Goal: Obtain resource: Obtain resource

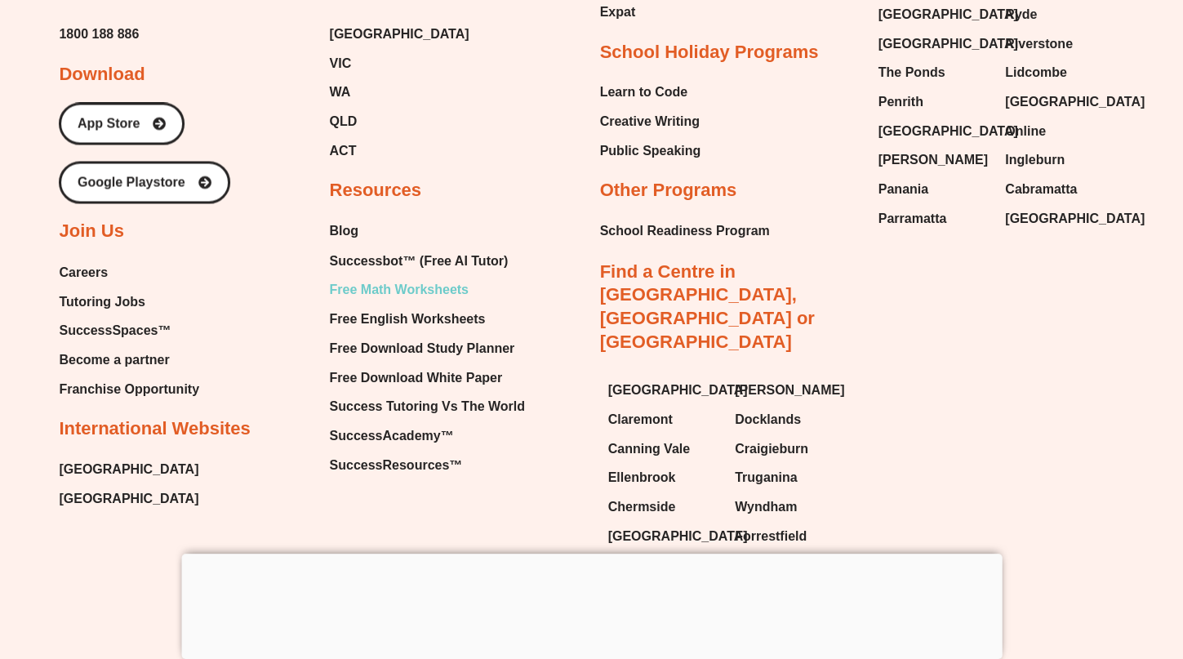
scroll to position [12163, 0]
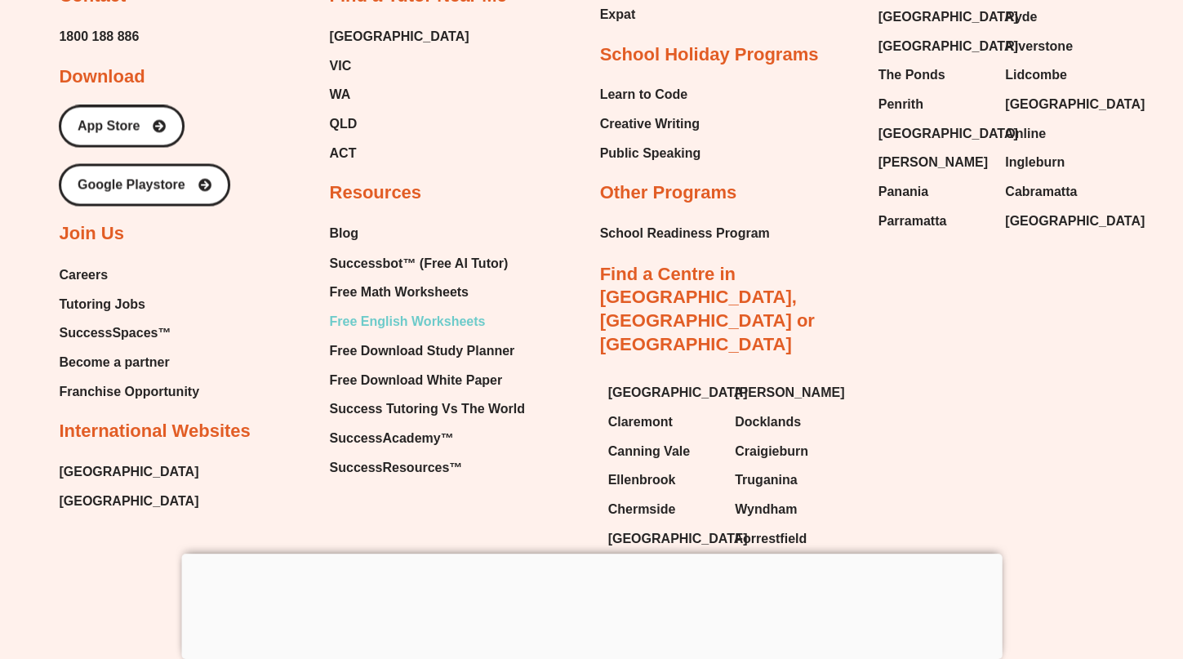
click at [464, 328] on span "Free English Worksheets" at bounding box center [407, 321] width 156 height 25
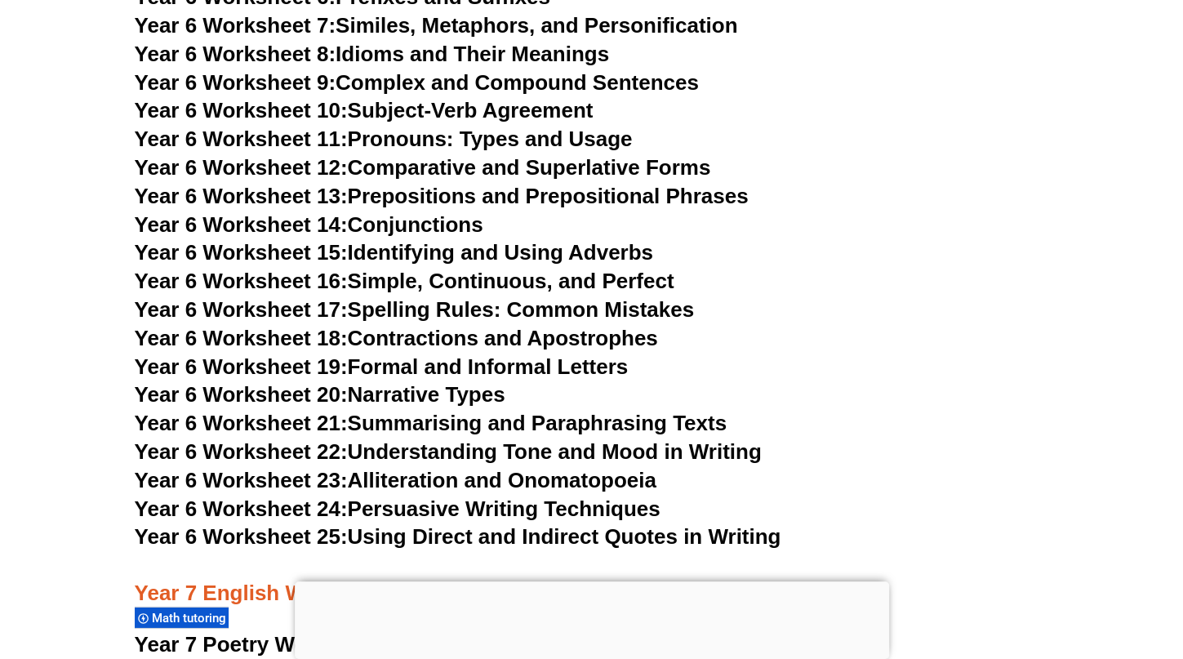
scroll to position [9807, 0]
click at [448, 439] on link "Year 6 Worksheet 22: Understanding Tone and Mood in Writing" at bounding box center [448, 451] width 627 height 25
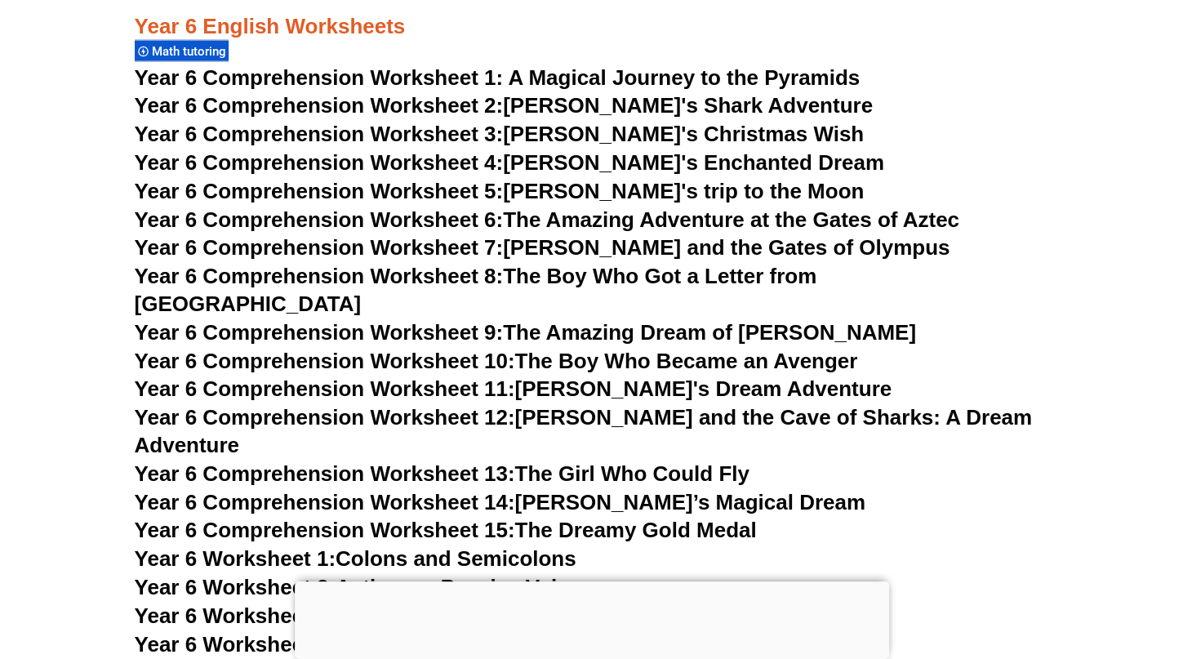
scroll to position [9103, 0]
click at [488, 517] on span "Year 6 Comprehension Worksheet 15:" at bounding box center [325, 529] width 381 height 25
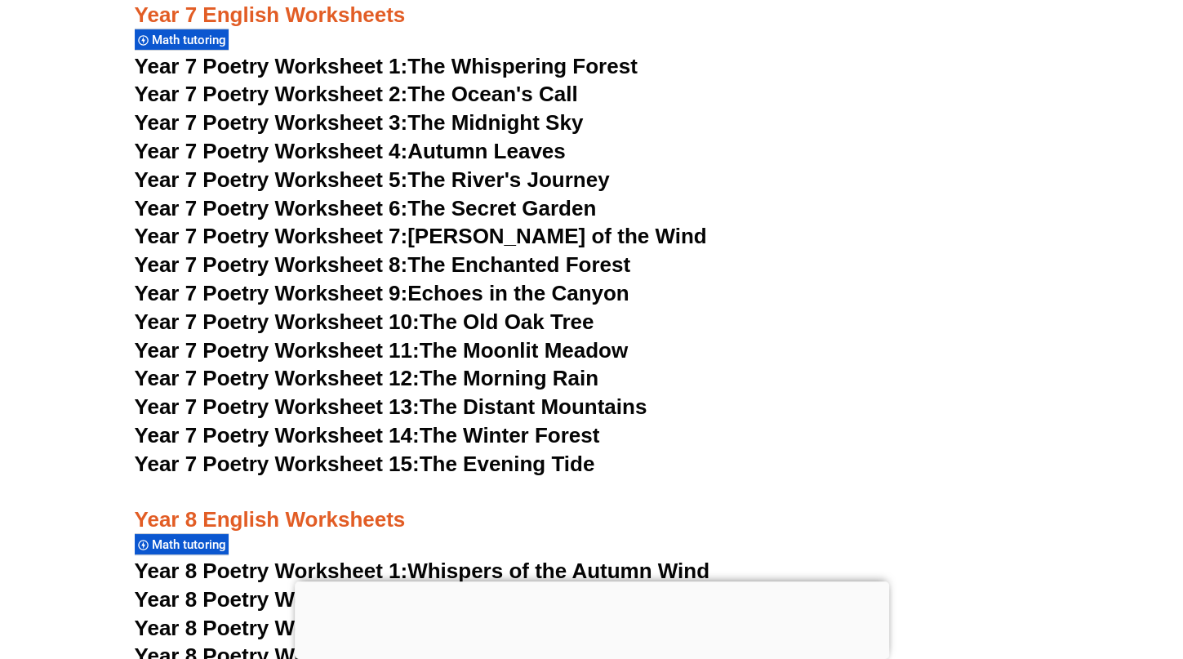
scroll to position [10437, 0]
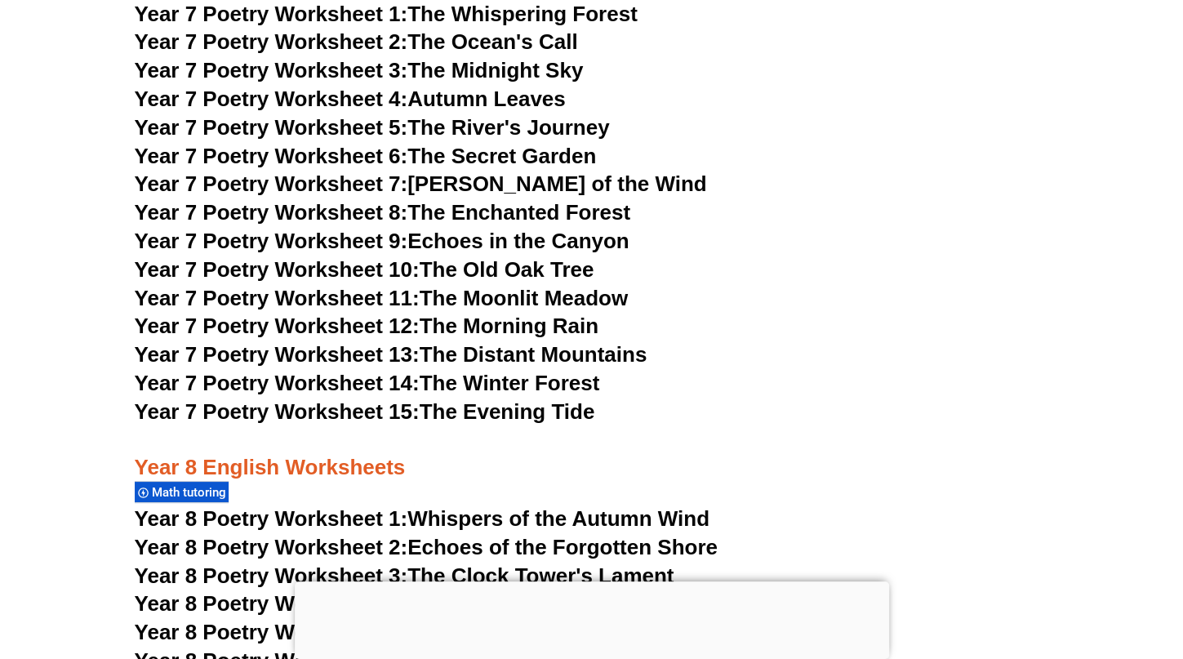
click at [279, 399] on span "Year 7 Poetry Worksheet 15:" at bounding box center [277, 411] width 285 height 25
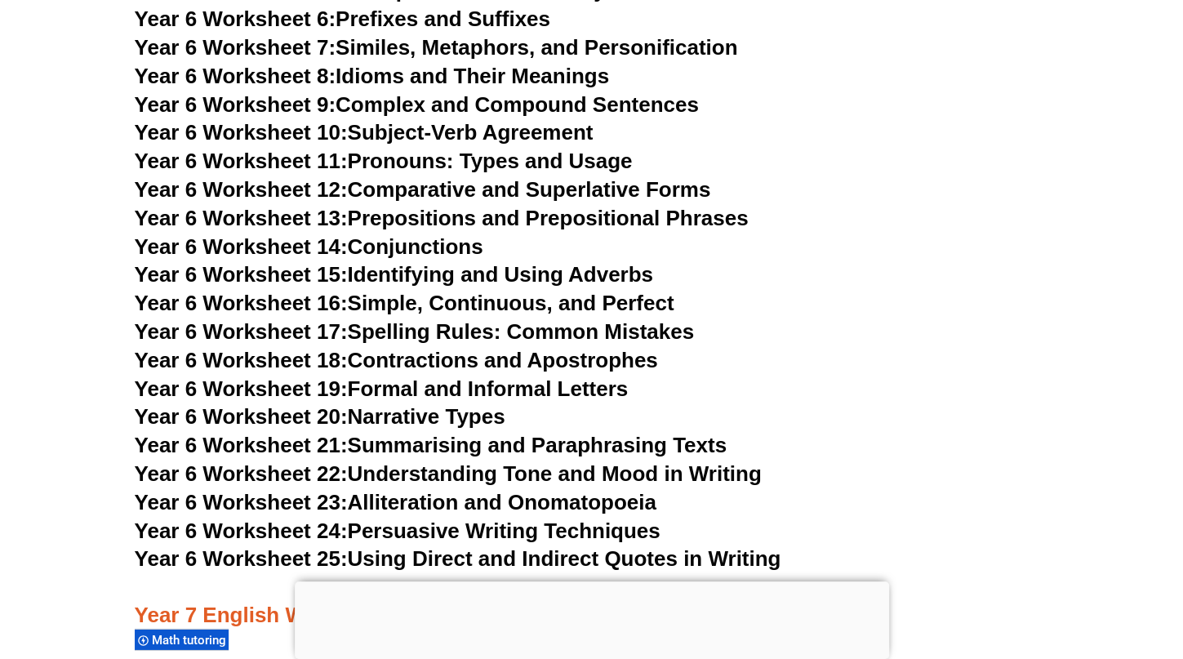
scroll to position [9785, 0]
click at [637, 319] on link "Year 6 Worksheet 17: Spelling Rules: Common Mistakes" at bounding box center [414, 331] width 559 height 25
click at [560, 376] on link "Year 6 Worksheet 19: Formal and Informal Letters" at bounding box center [382, 388] width 494 height 25
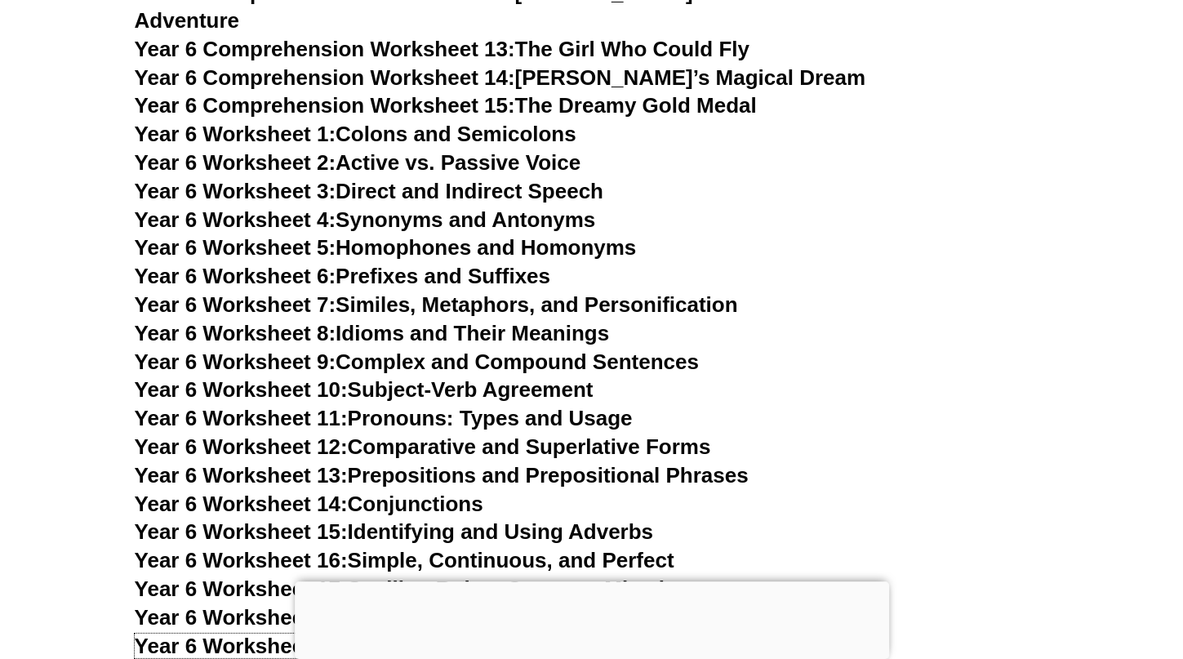
scroll to position [9485, 0]
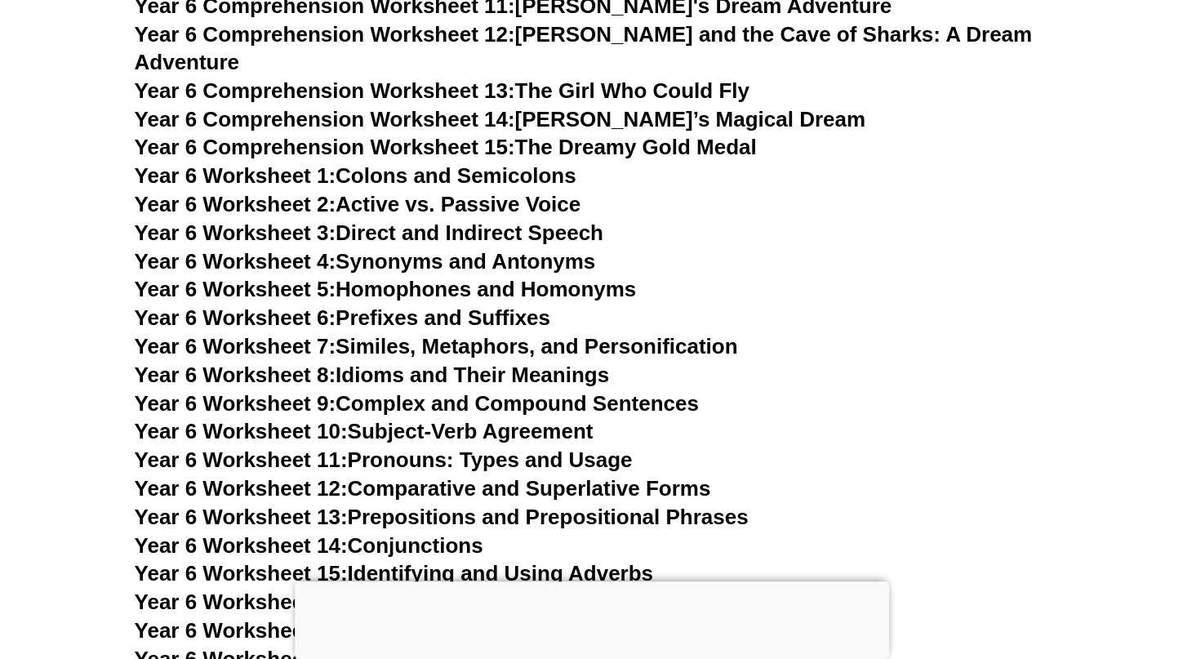
click at [571, 363] on link "Year 6 Worksheet 8: Idioms and Their Meanings" at bounding box center [372, 375] width 475 height 25
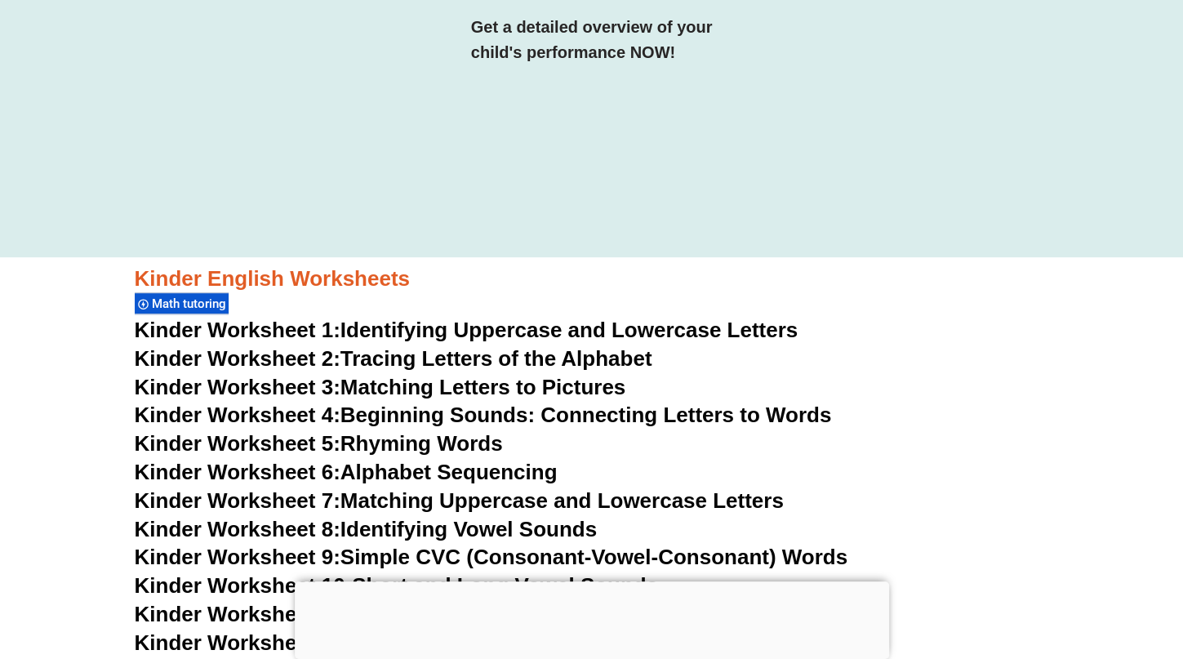
scroll to position [0, 0]
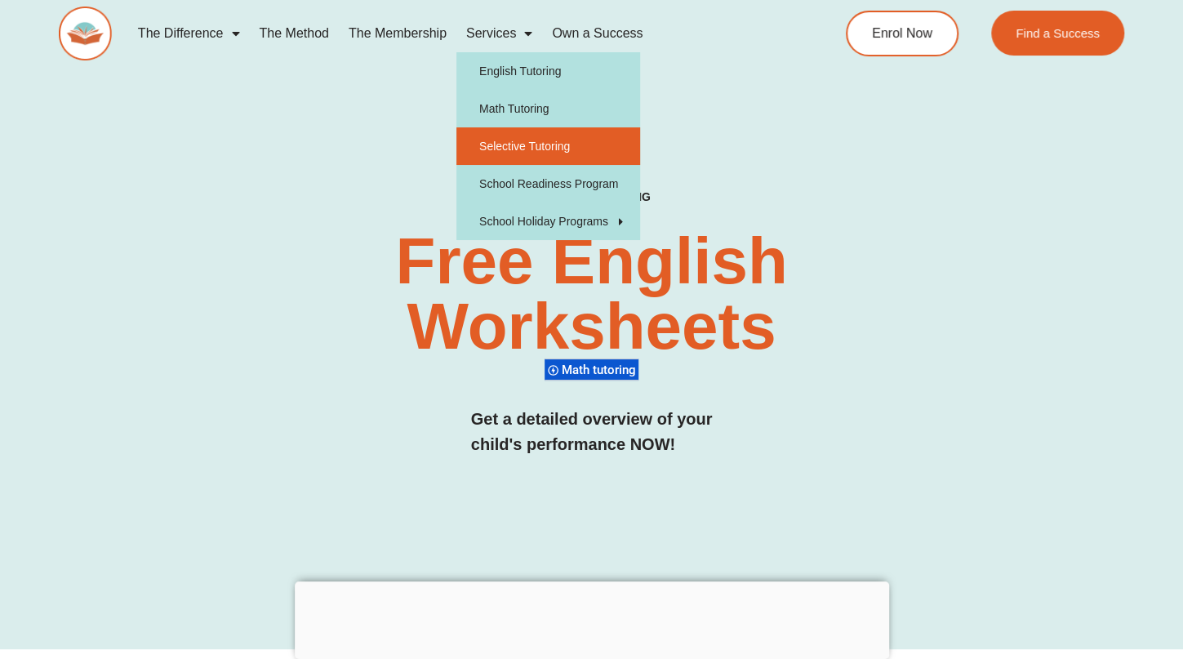
click at [530, 140] on link "Selective Tutoring" at bounding box center [549, 146] width 184 height 38
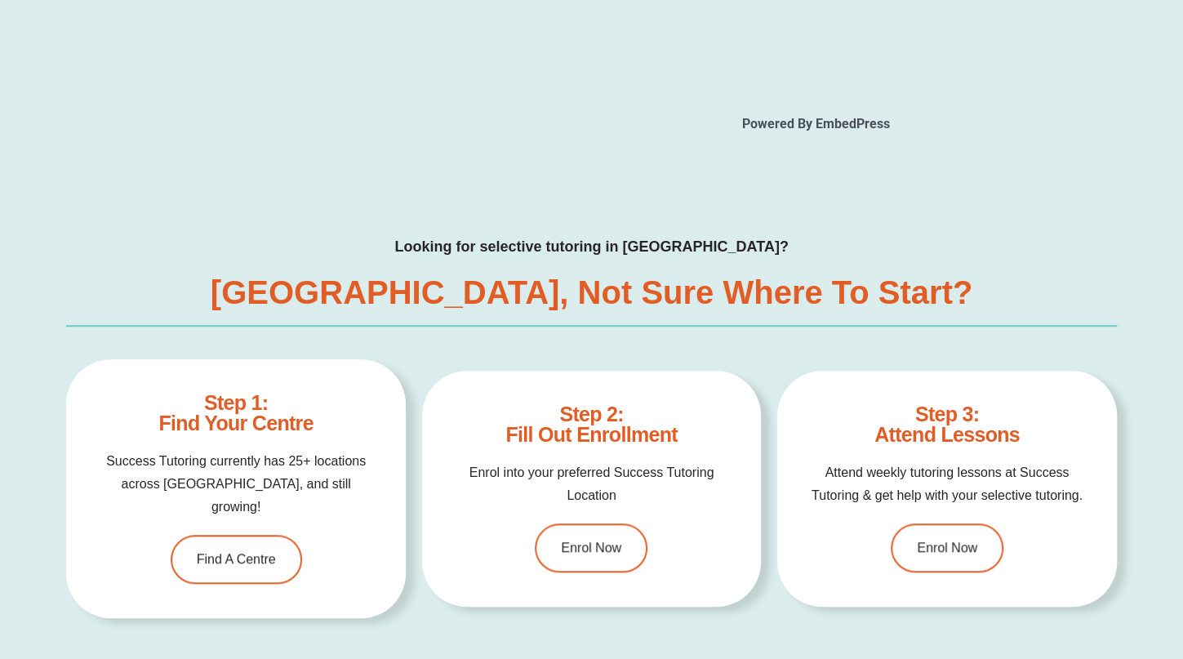
scroll to position [4160, 0]
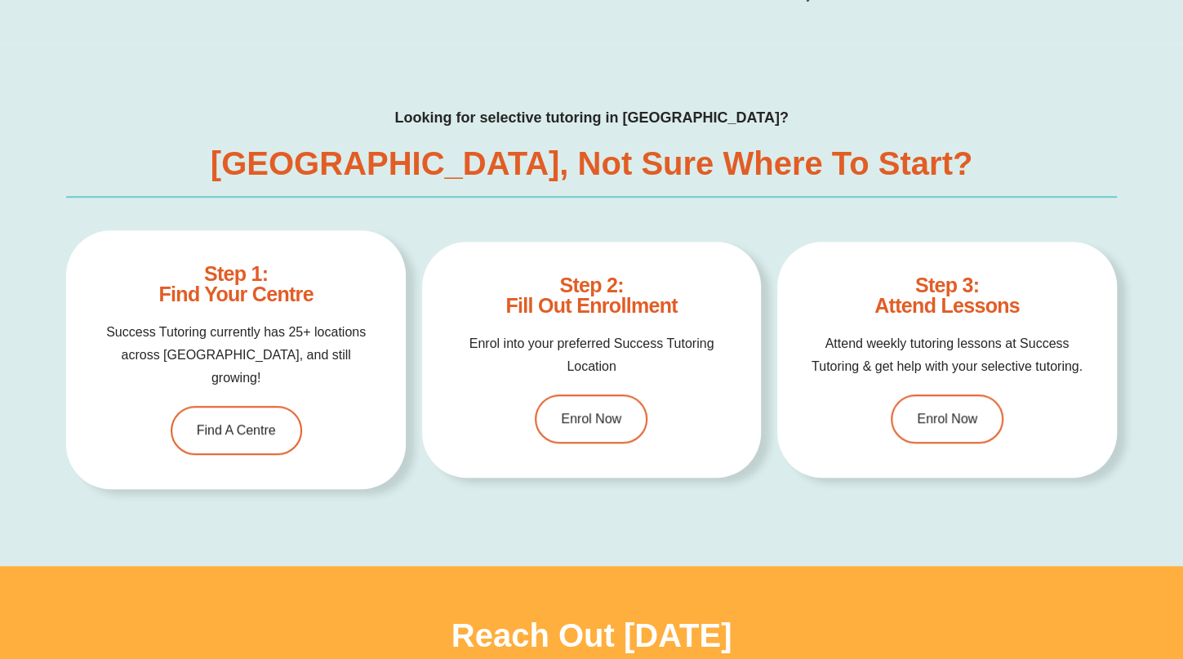
type input "*"
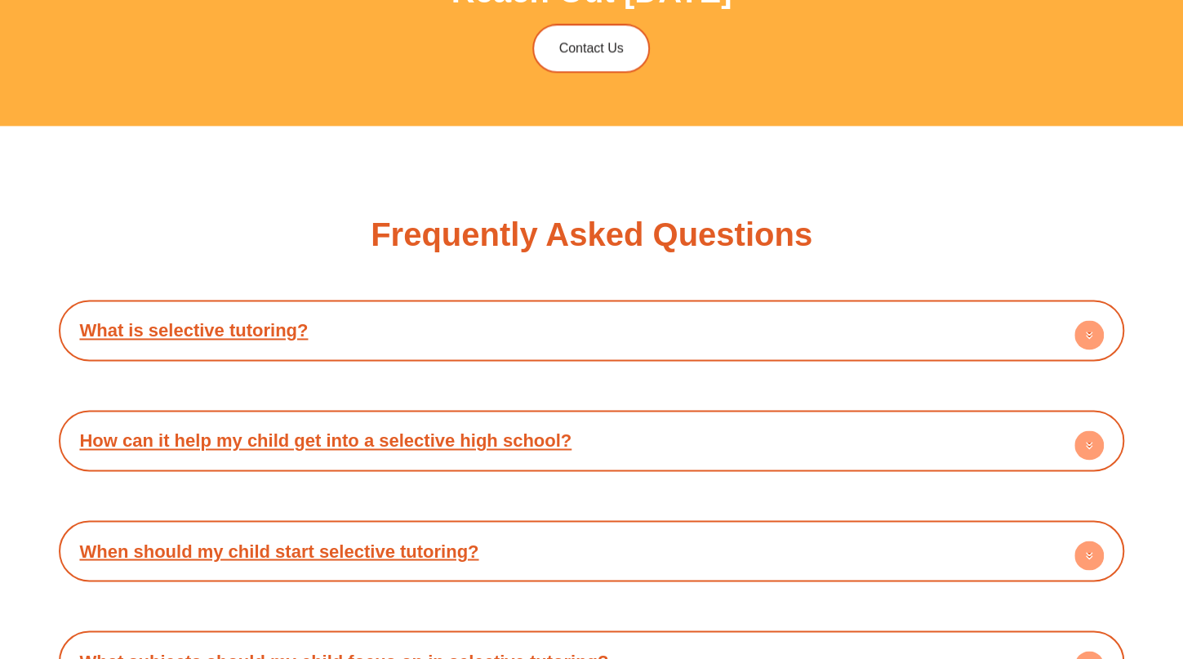
scroll to position [0, 0]
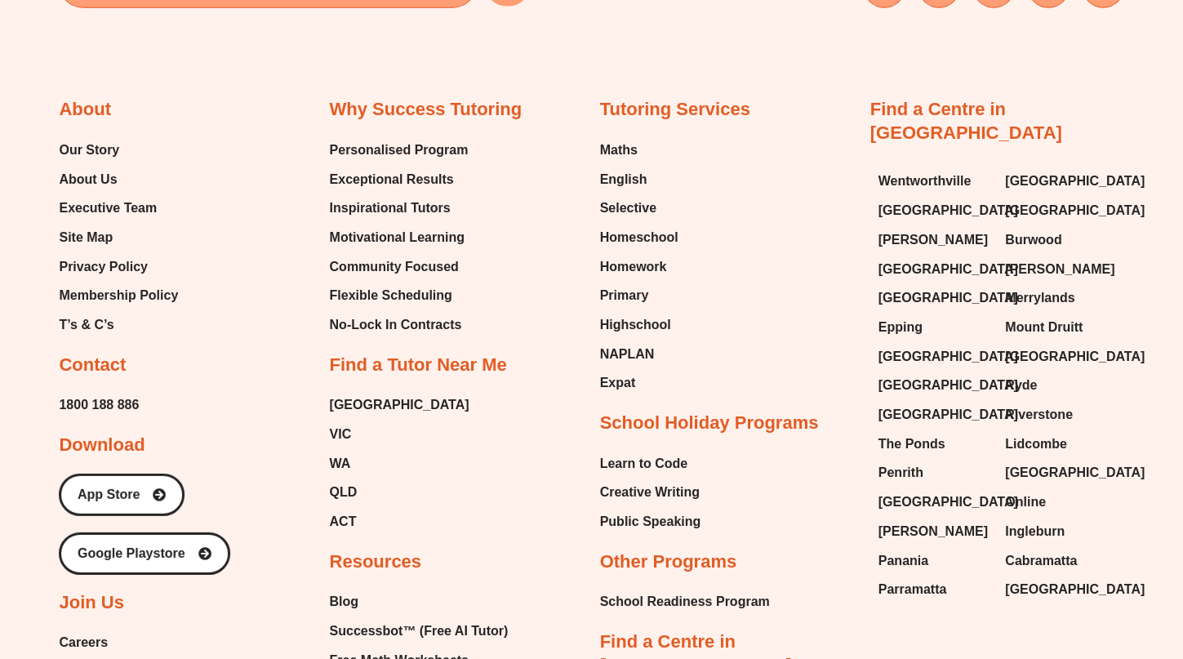
type input "*"
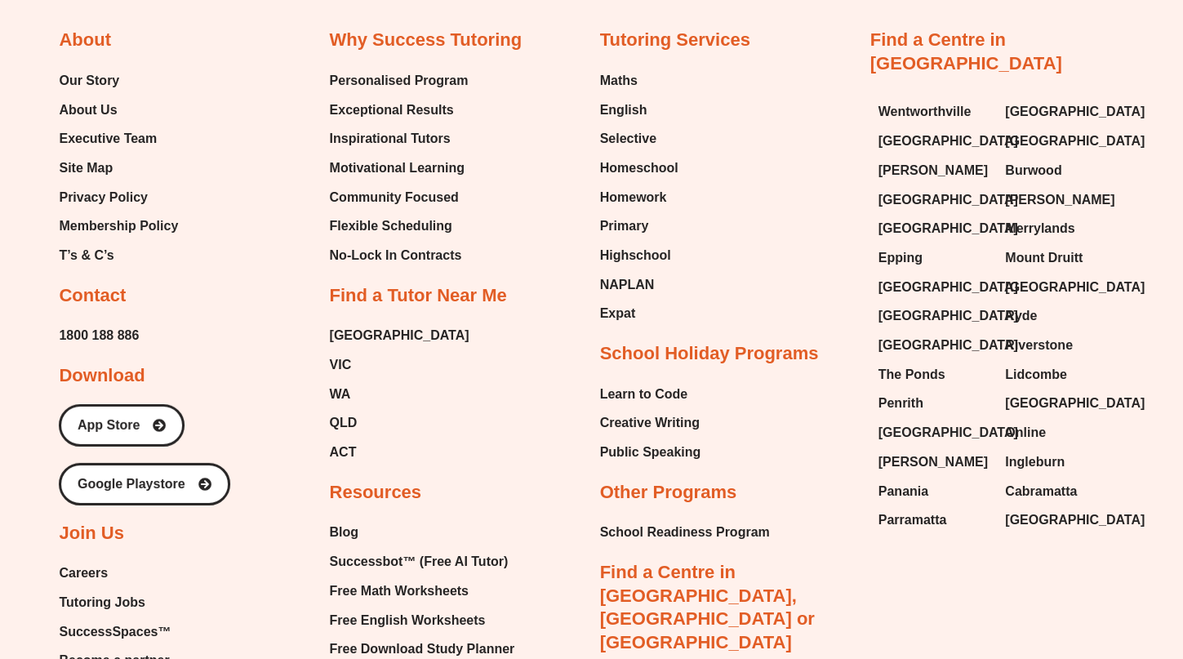
scroll to position [6535, 0]
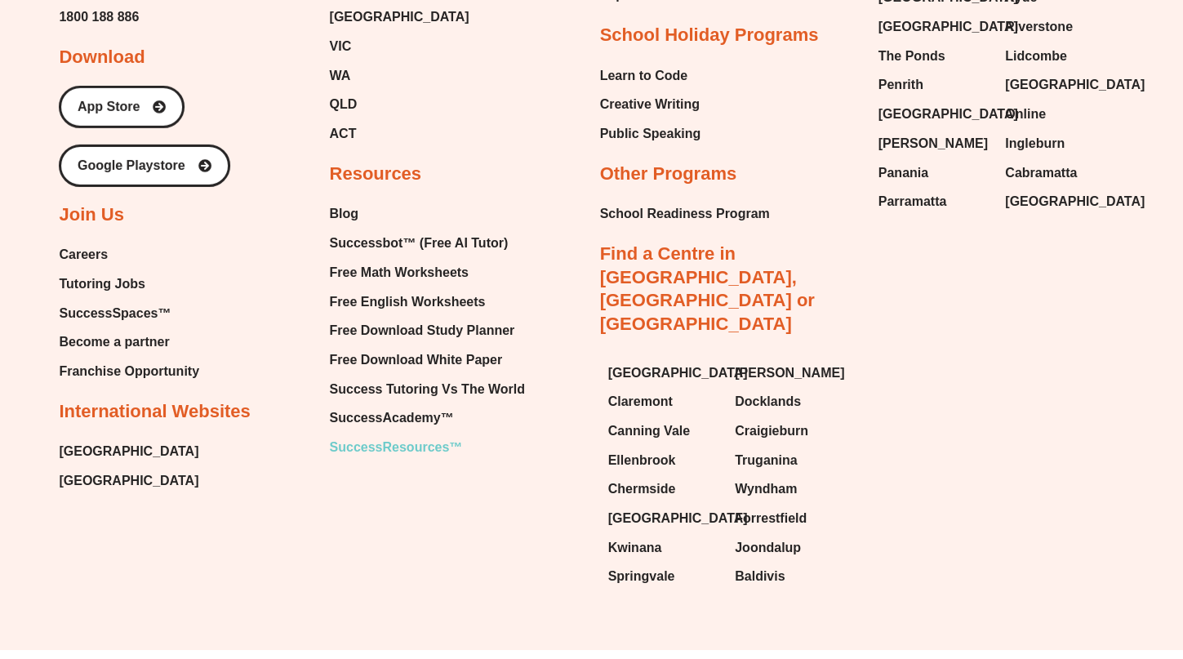
click at [416, 435] on span "SuccessResources™" at bounding box center [395, 447] width 133 height 25
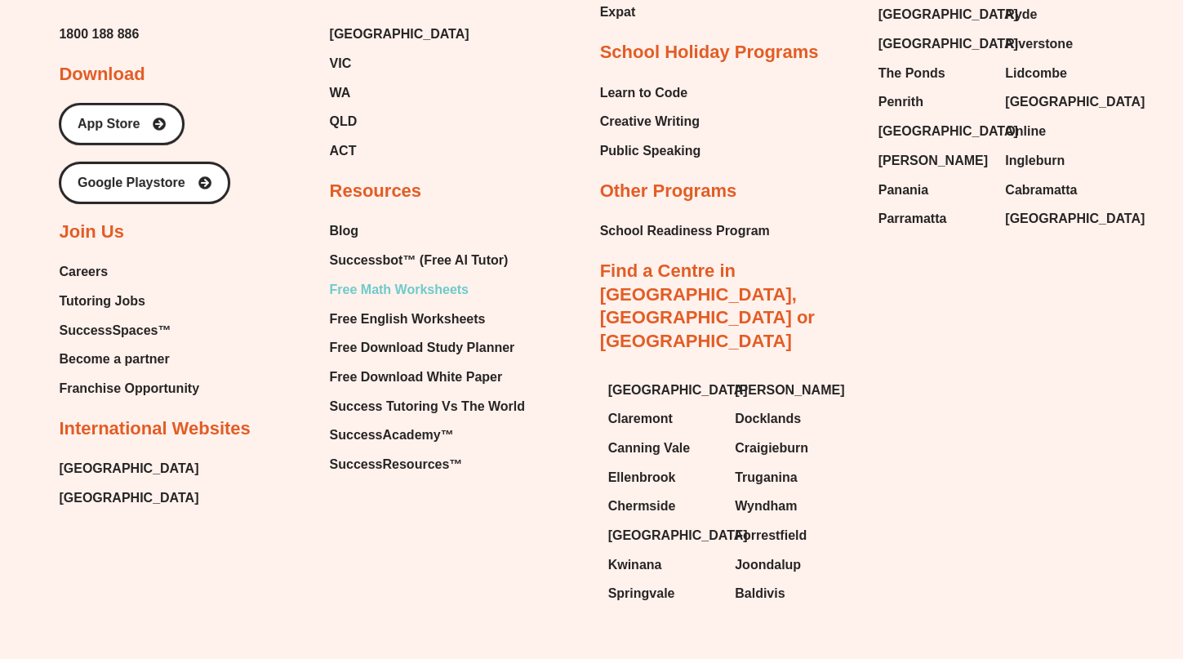
click at [433, 278] on span "Free Math Worksheets" at bounding box center [398, 290] width 139 height 25
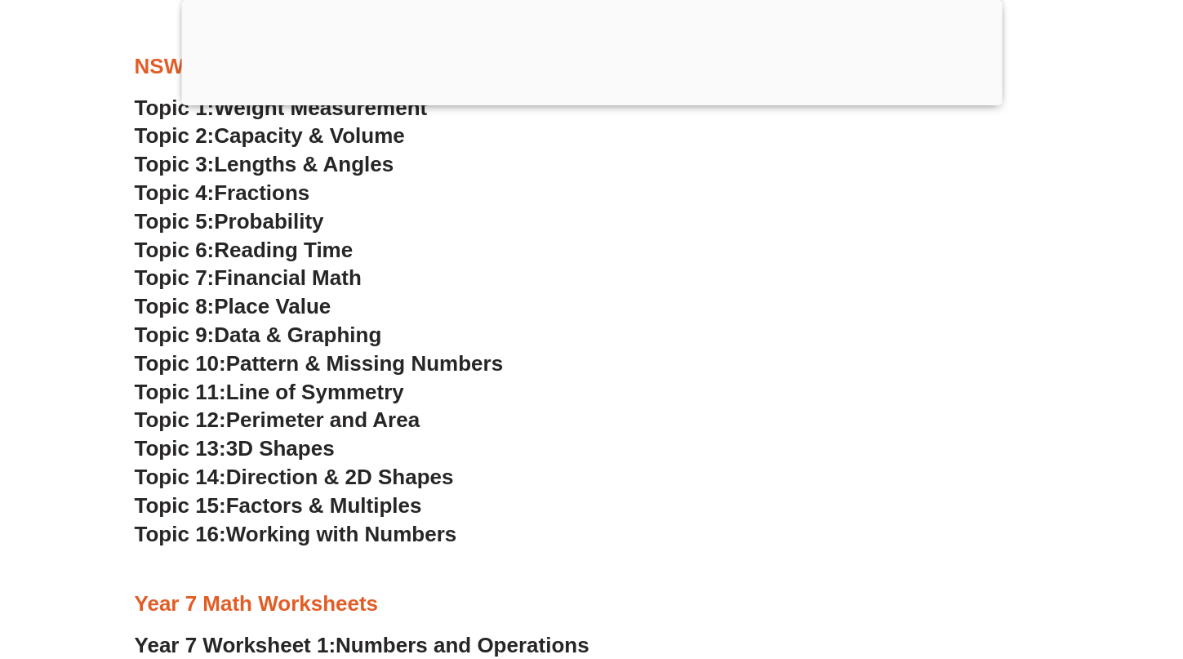
scroll to position [4455, 0]
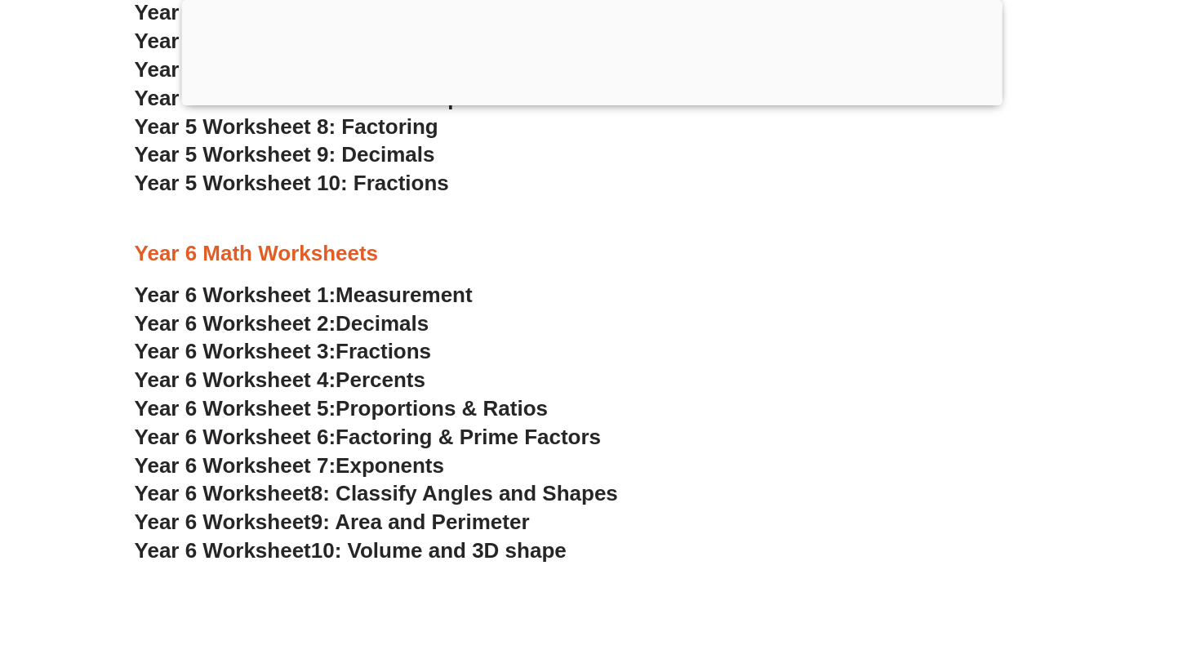
scroll to position [3695, 0]
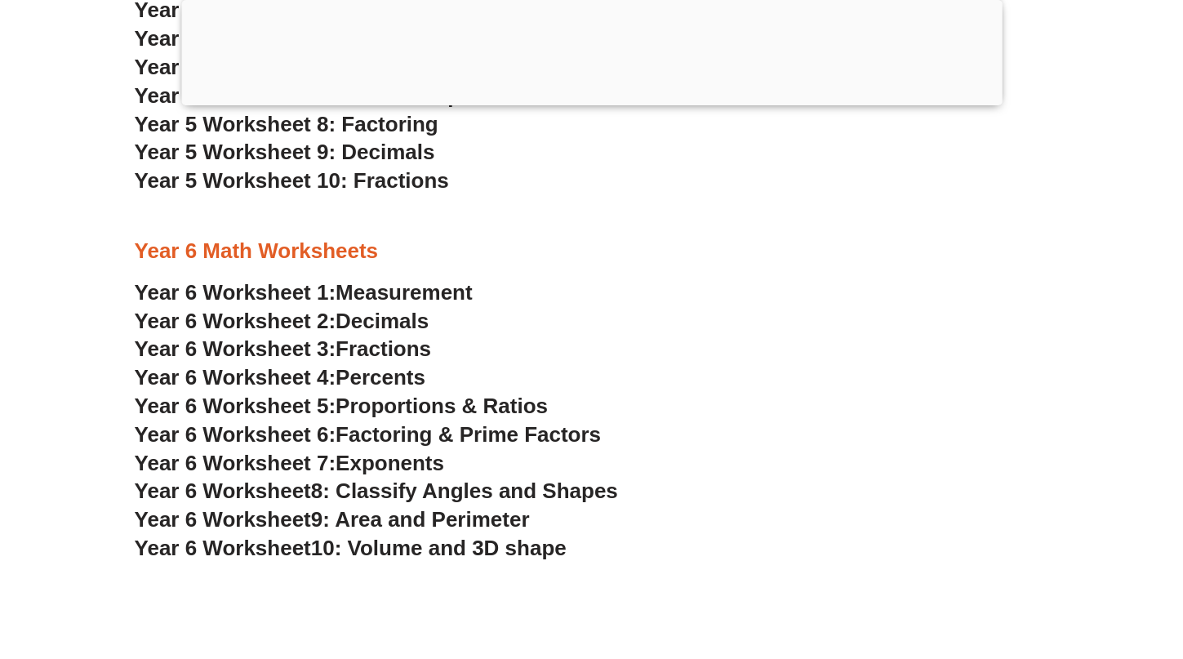
click at [435, 285] on span "Measurement" at bounding box center [404, 292] width 137 height 25
click at [415, 319] on span "Decimals" at bounding box center [382, 321] width 93 height 25
click at [410, 323] on span "Decimals" at bounding box center [382, 321] width 93 height 25
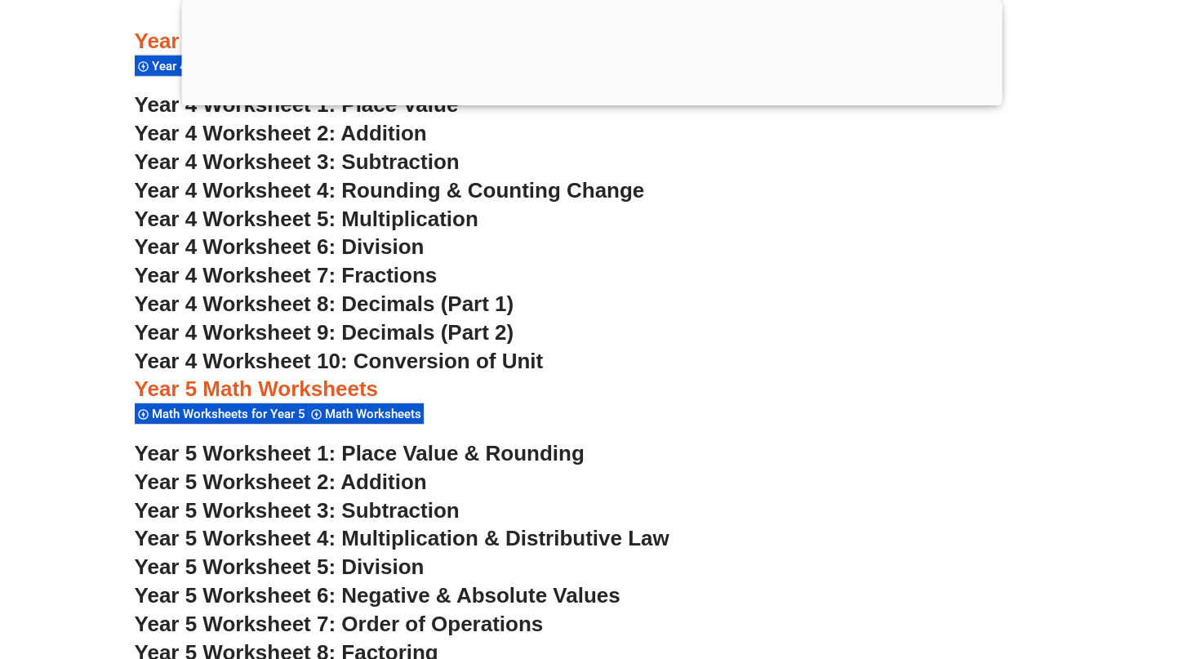
scroll to position [3037, 0]
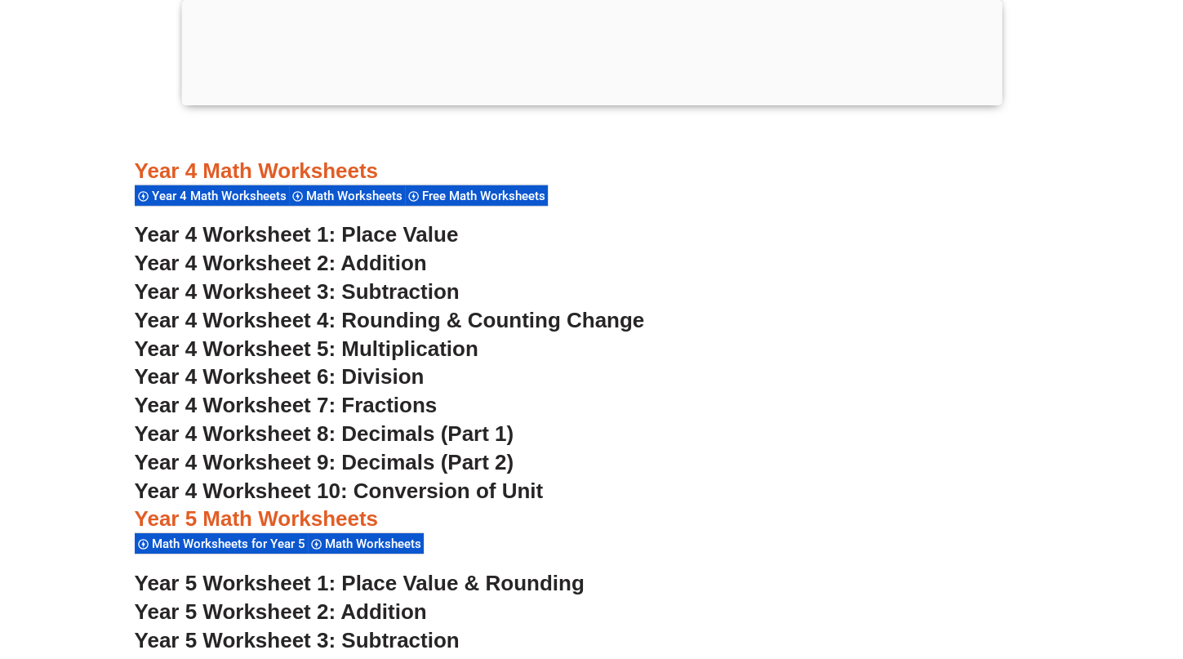
click at [407, 434] on span "Year 4 Worksheet 8: Decimals (Part 1)" at bounding box center [325, 433] width 380 height 25
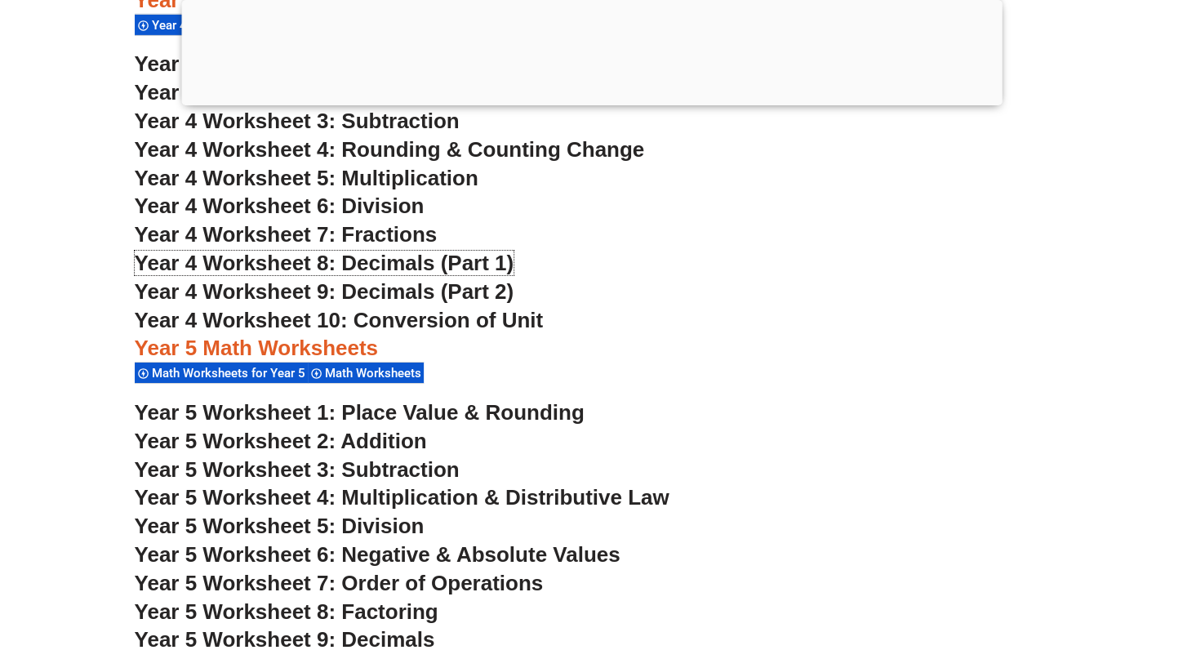
scroll to position [3209, 0]
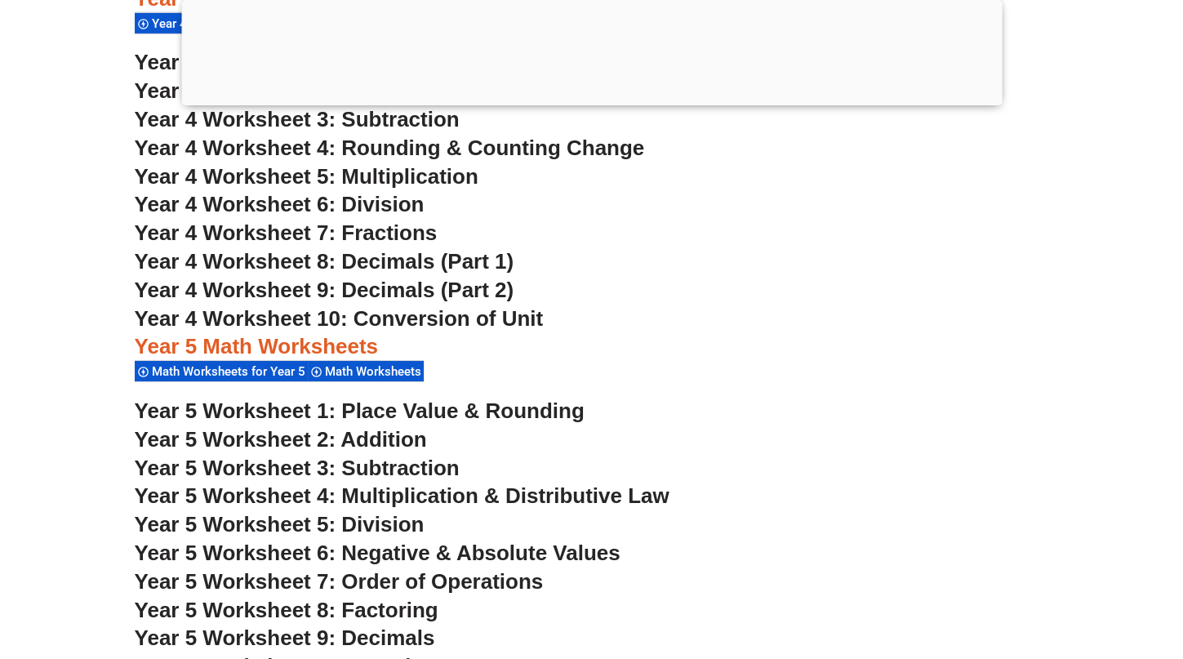
click at [445, 296] on span "Year 4 Worksheet 9: Decimals (Part 2)" at bounding box center [325, 290] width 380 height 25
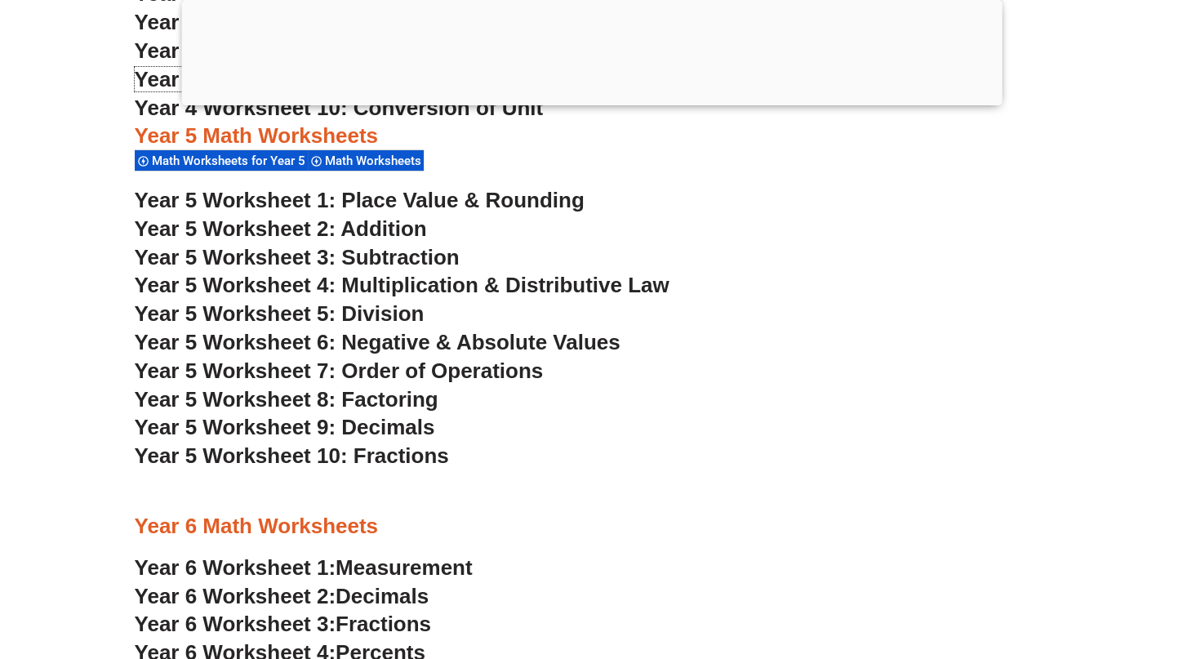
scroll to position [3436, 0]
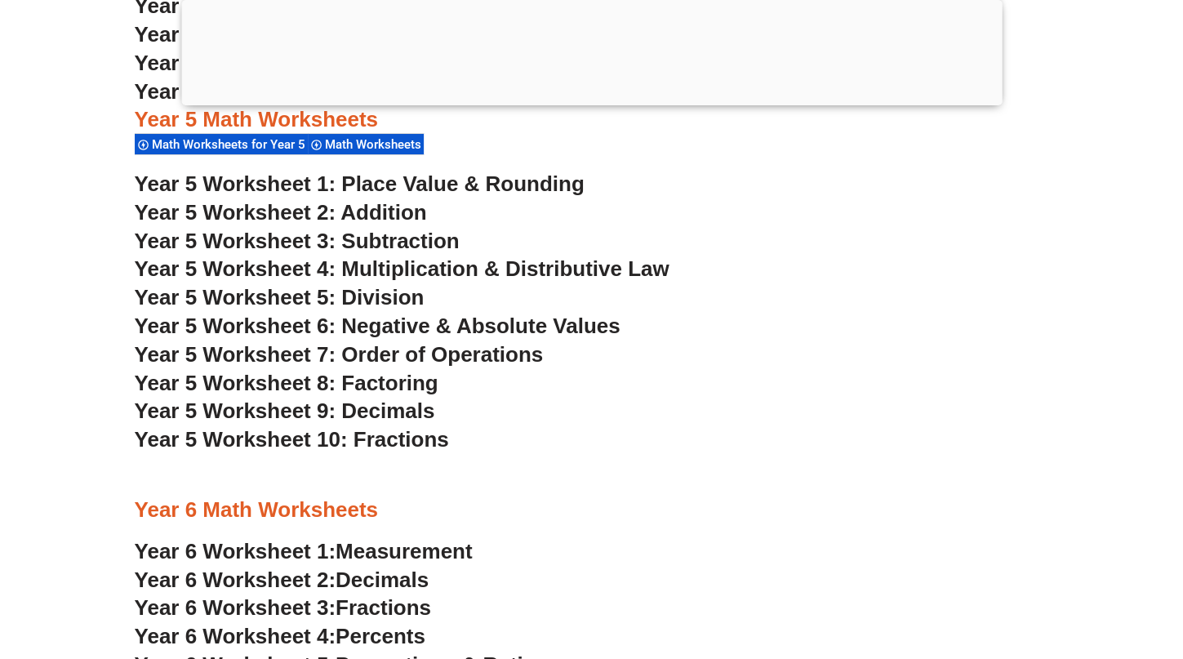
click at [412, 406] on span "Year 5 Worksheet 9: Decimals" at bounding box center [285, 411] width 301 height 25
click at [396, 439] on span "Year 5 Worksheet 10: Fractions" at bounding box center [292, 439] width 314 height 25
click at [502, 188] on span "Year 5 Worksheet 1: Place Value & Rounding" at bounding box center [360, 184] width 450 height 25
click at [804, 223] on h3 "Year 5 Worksheet 2: Addition" at bounding box center [592, 213] width 915 height 28
